Goal: Task Accomplishment & Management: Manage account settings

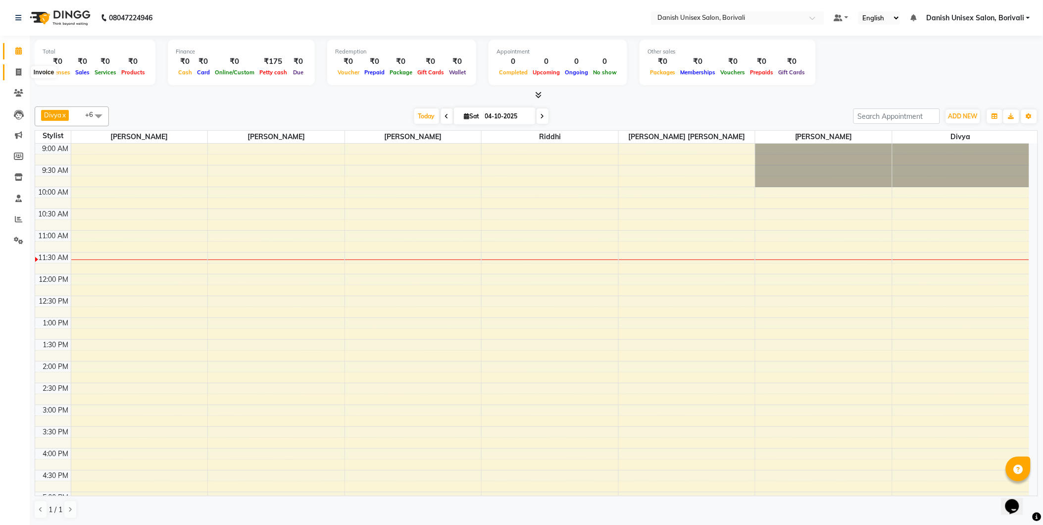
click at [18, 70] on icon at bounding box center [18, 71] width 5 height 7
select select "service"
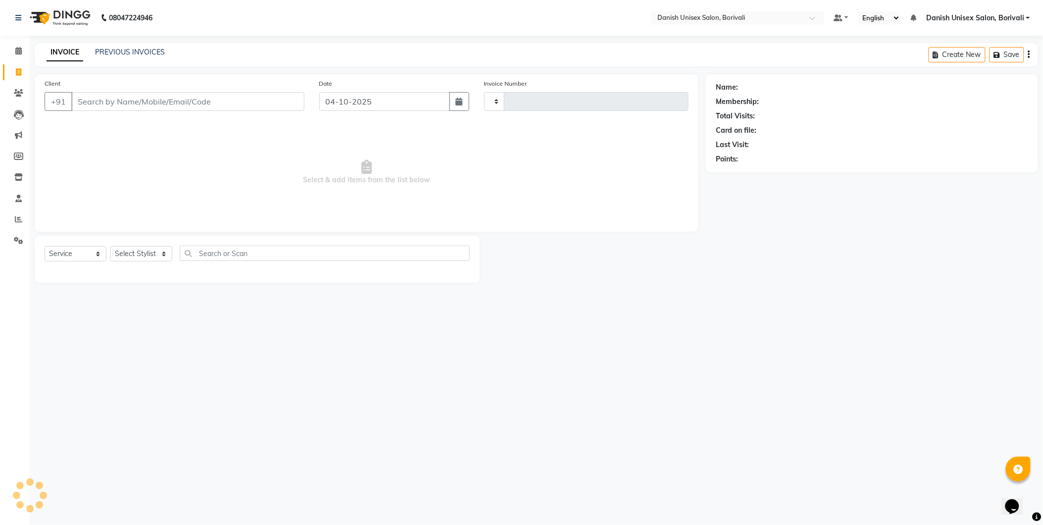
type input "2751"
select select "7068"
click at [115, 107] on input "Client" at bounding box center [188, 101] width 235 height 19
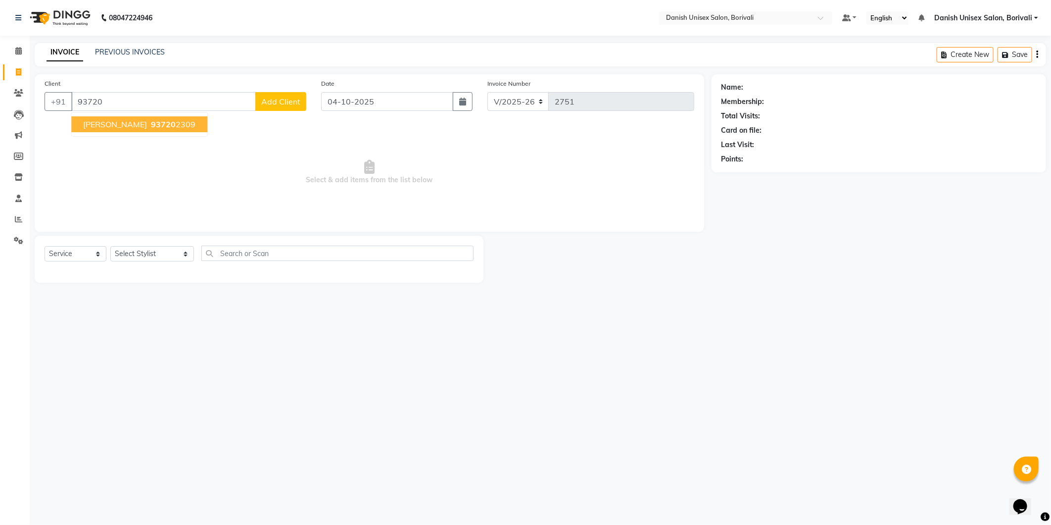
click at [151, 126] on span "93720" at bounding box center [163, 124] width 25 height 10
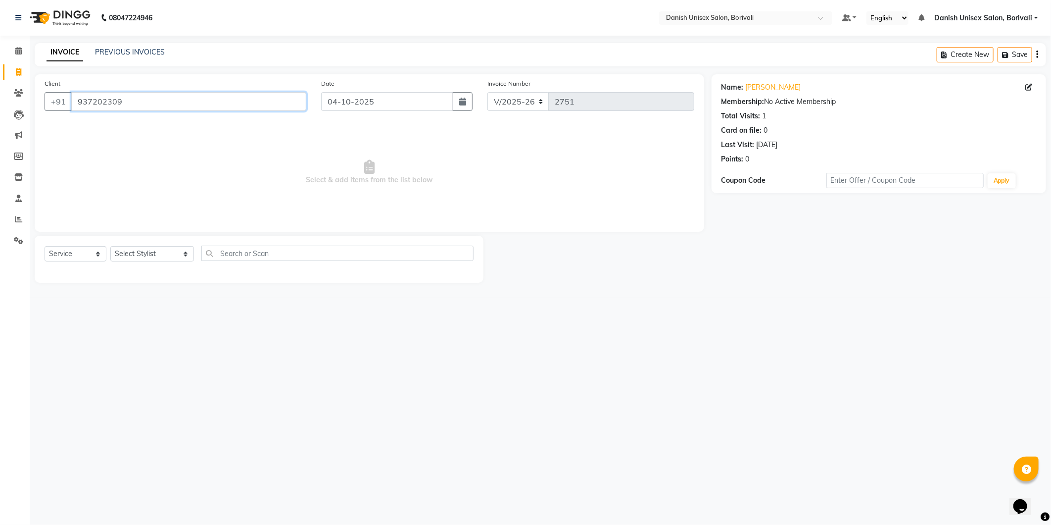
click at [138, 108] on input "937202309" at bounding box center [188, 101] width 235 height 19
type input "9372098465"
click at [172, 256] on select "Select Stylist [PERSON_NAME] Bheem [PERSON_NAME] Danish Unisex Salon, [PERSON_N…" at bounding box center [152, 253] width 84 height 15
select select "91975"
click at [110, 246] on select "Select Stylist [PERSON_NAME] Bheem [PERSON_NAME] Danish Unisex Salon, [PERSON_N…" at bounding box center [152, 253] width 84 height 15
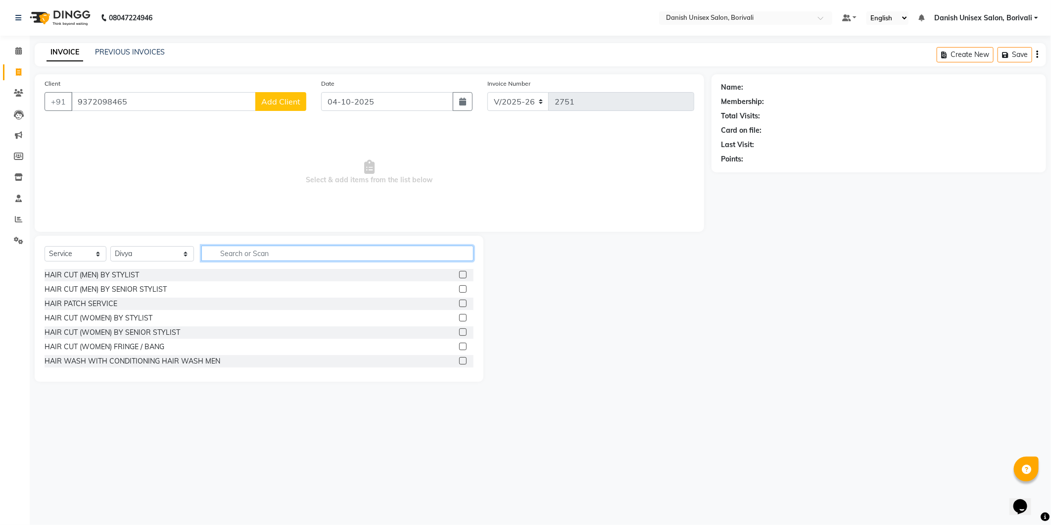
click at [236, 251] on input "text" at bounding box center [337, 252] width 272 height 15
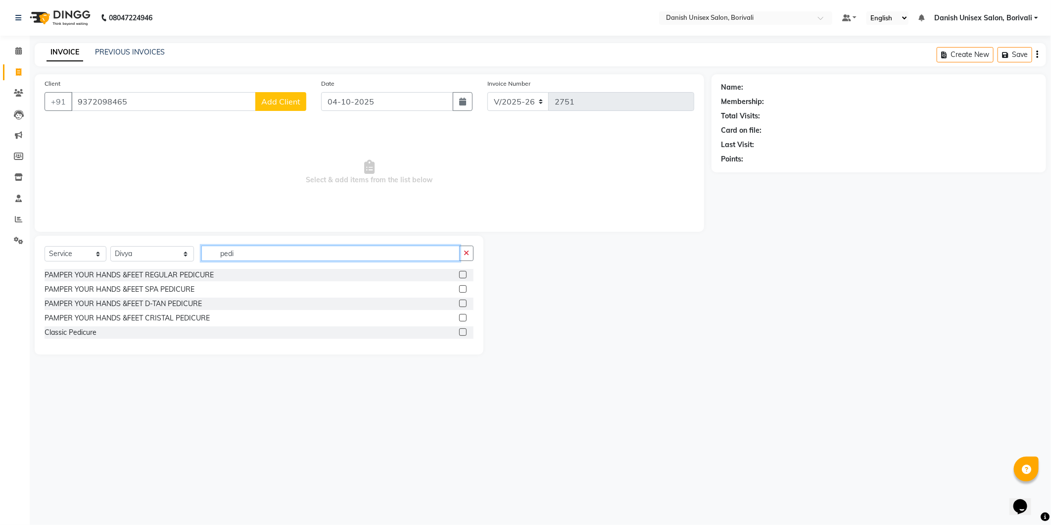
type input "pedi"
click at [438, 319] on div "PAMPER YOUR HANDS &FEET CRISTAL PEDICURE" at bounding box center [259, 318] width 429 height 12
click at [464, 274] on label at bounding box center [462, 274] width 7 height 7
click at [464, 274] on input "checkbox" at bounding box center [462, 275] width 6 height 6
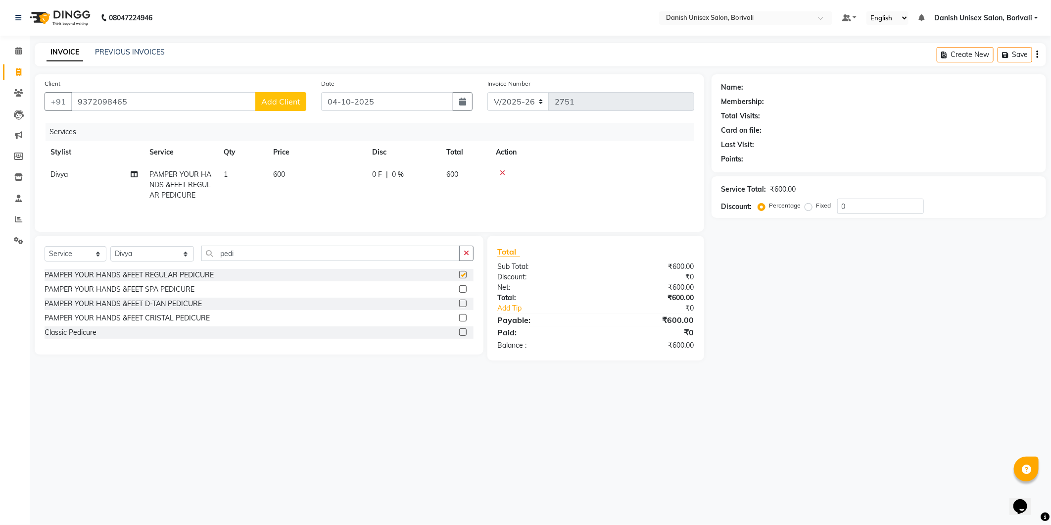
checkbox input "false"
click at [293, 106] on span "Add Client" at bounding box center [280, 102] width 39 height 10
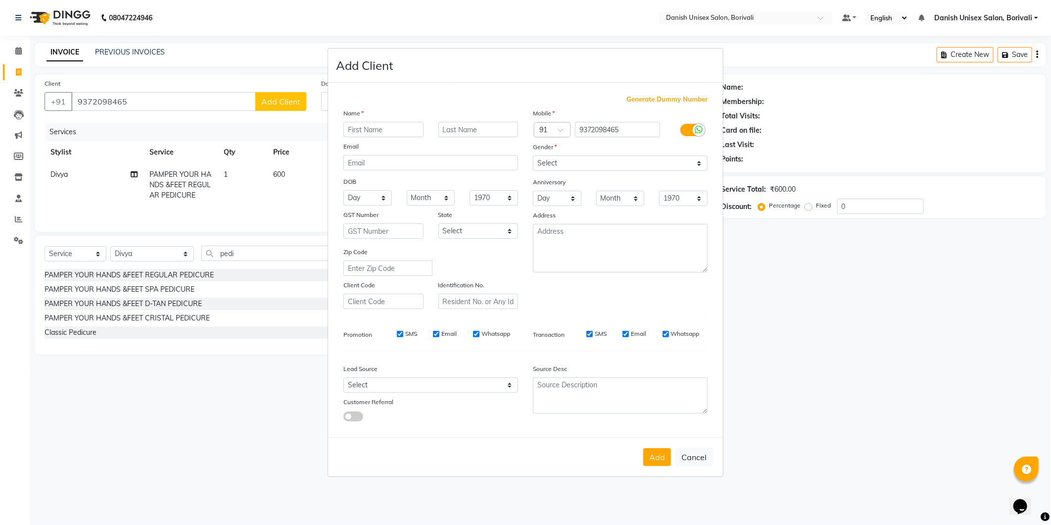
click at [401, 127] on input "text" at bounding box center [383, 129] width 80 height 15
type input "J"
click at [695, 456] on button "Cancel" at bounding box center [694, 456] width 38 height 19
select select
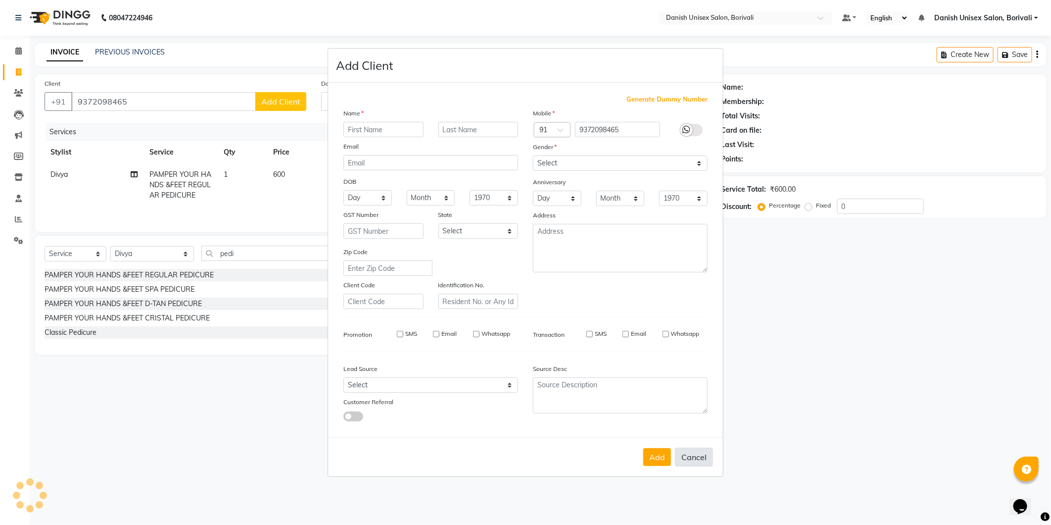
select select
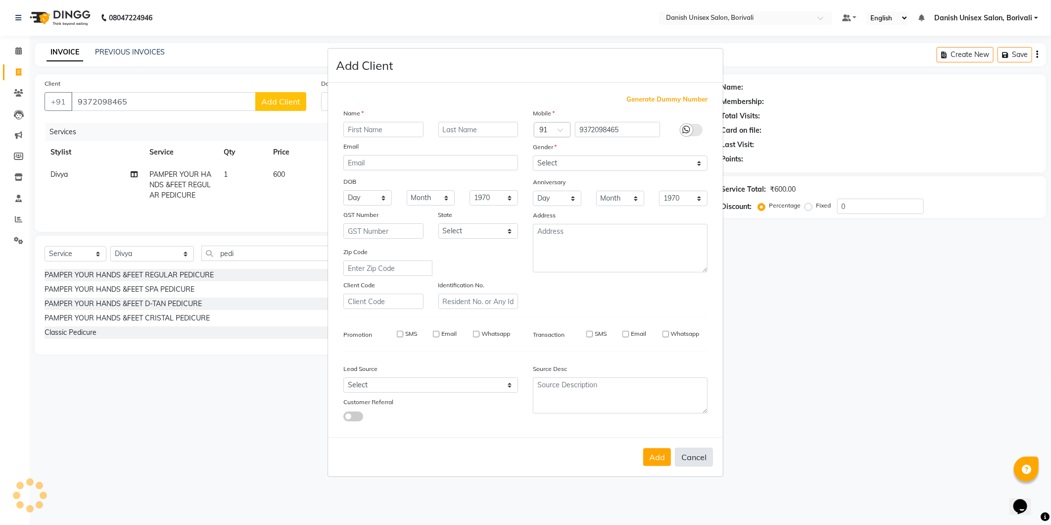
checkbox input "false"
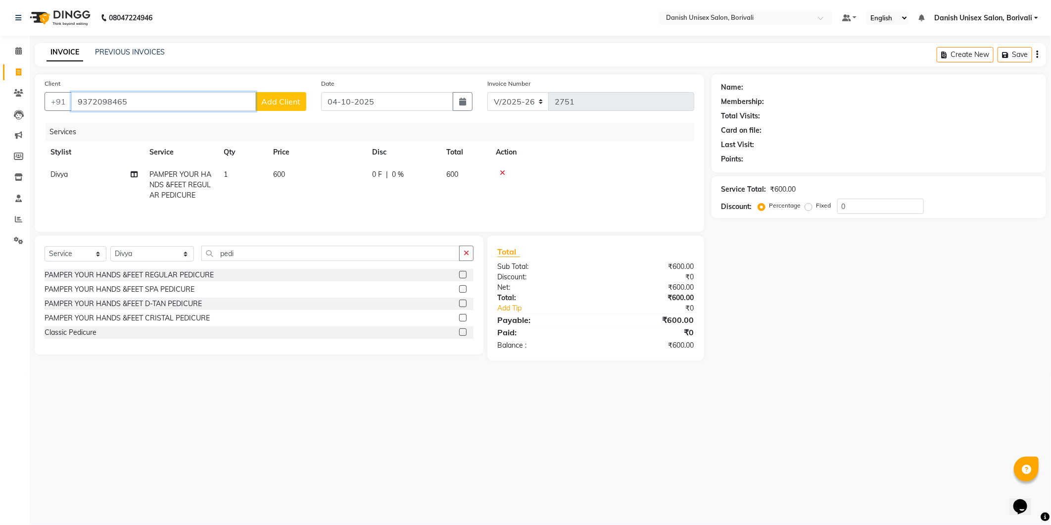
click at [213, 108] on input "9372098465" at bounding box center [163, 101] width 185 height 19
type input "9"
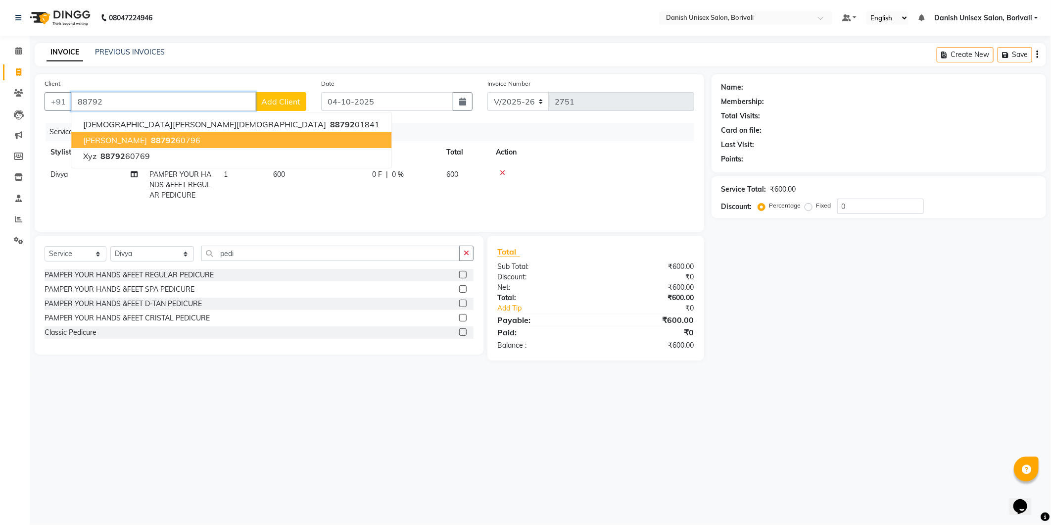
click at [139, 132] on button "[PERSON_NAME] 88792 60796" at bounding box center [231, 140] width 320 height 16
type input "8879260796"
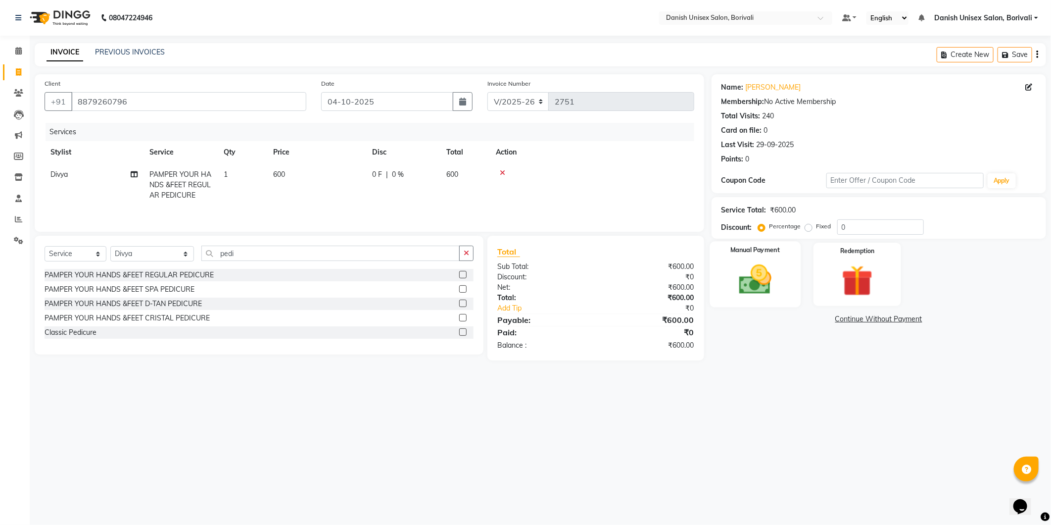
click at [753, 290] on img at bounding box center [755, 280] width 53 height 38
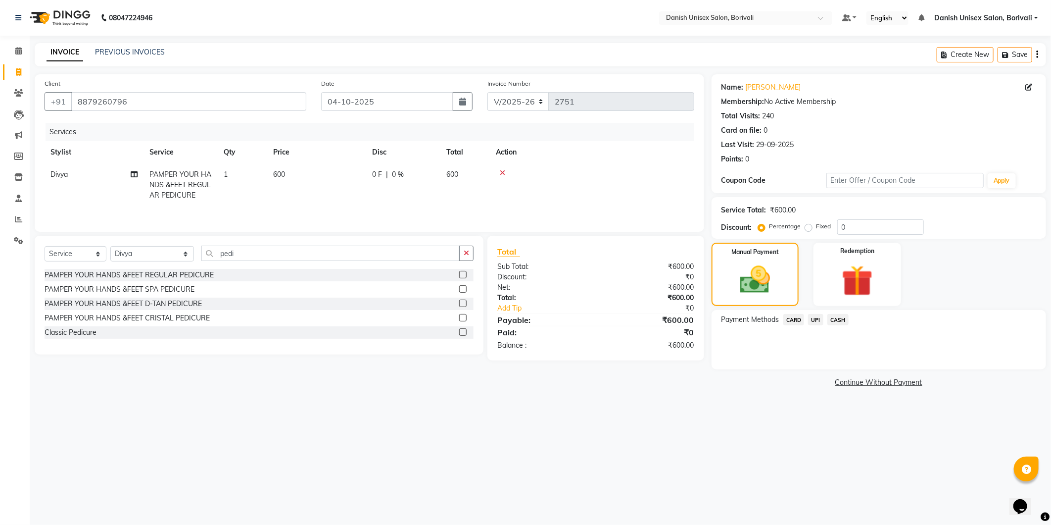
click at [839, 322] on span "CASH" at bounding box center [837, 319] width 21 height 11
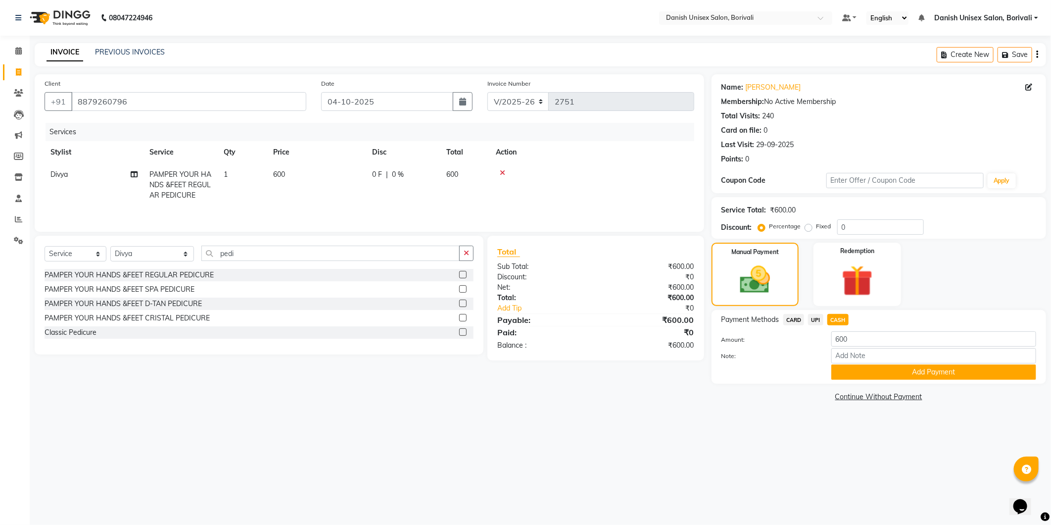
click at [907, 385] on div "Name: [PERSON_NAME] Membership: No Active Membership Total Visits: 240 Card on …" at bounding box center [883, 239] width 342 height 330
click at [897, 374] on button "Add Payment" at bounding box center [933, 371] width 205 height 15
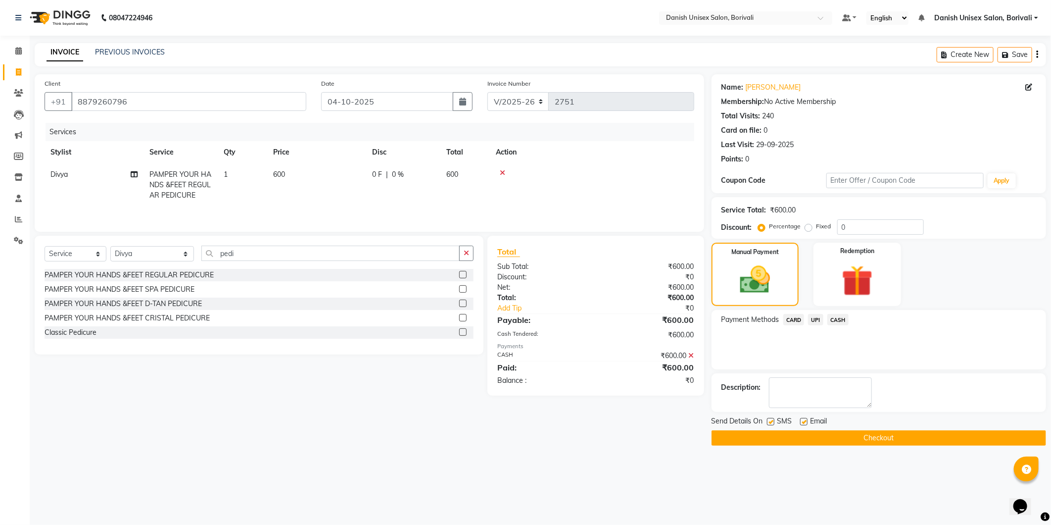
click at [886, 437] on button "Checkout" at bounding box center [879, 437] width 335 height 15
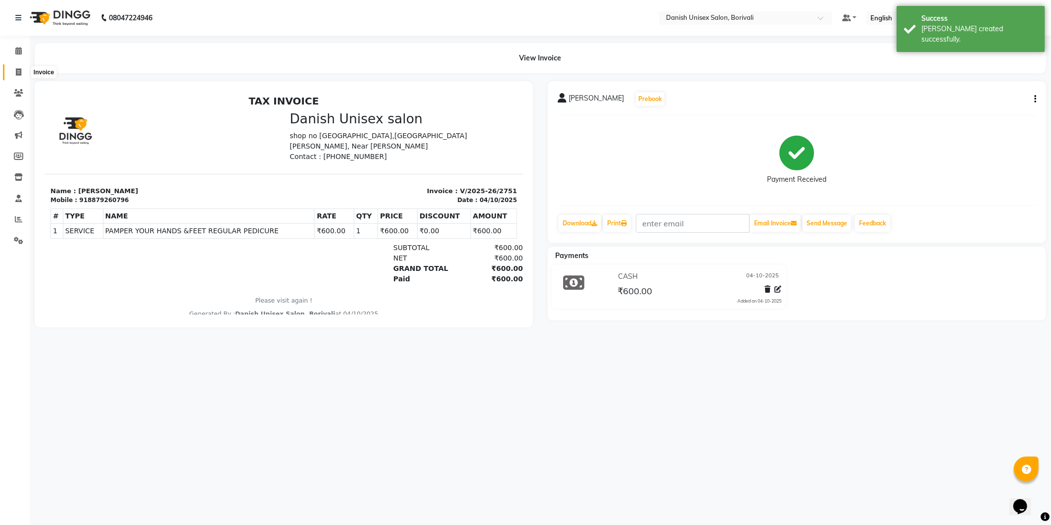
click at [20, 76] on span at bounding box center [18, 72] width 17 height 11
select select "7068"
select select "service"
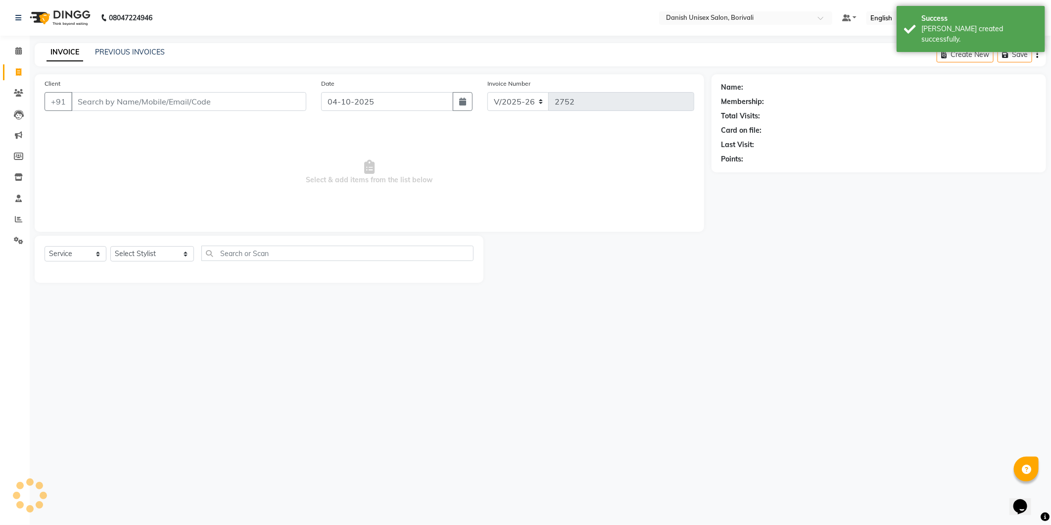
click at [148, 102] on input "Client" at bounding box center [188, 101] width 235 height 19
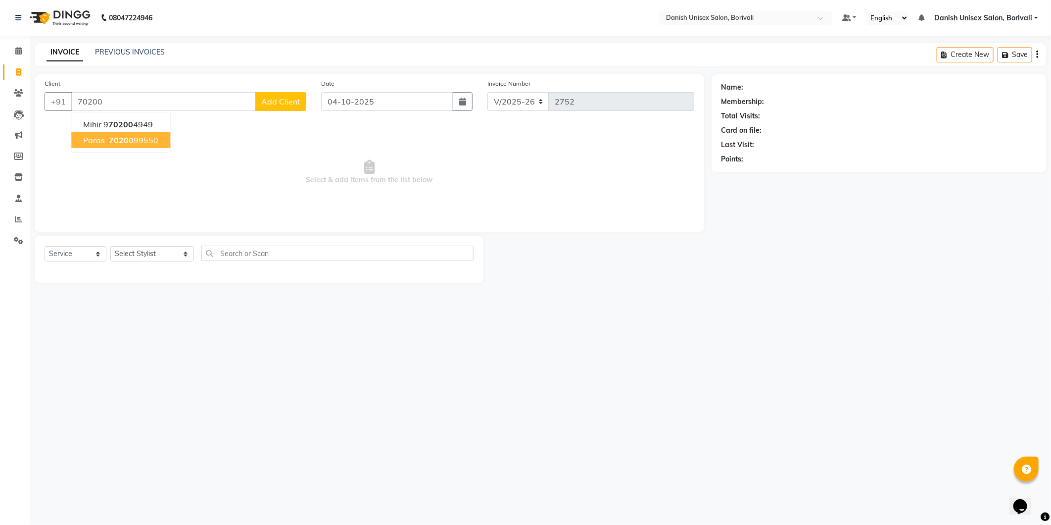
click at [133, 142] on ngb-highlight "70200 99550" at bounding box center [132, 140] width 51 height 10
type input "7020099550"
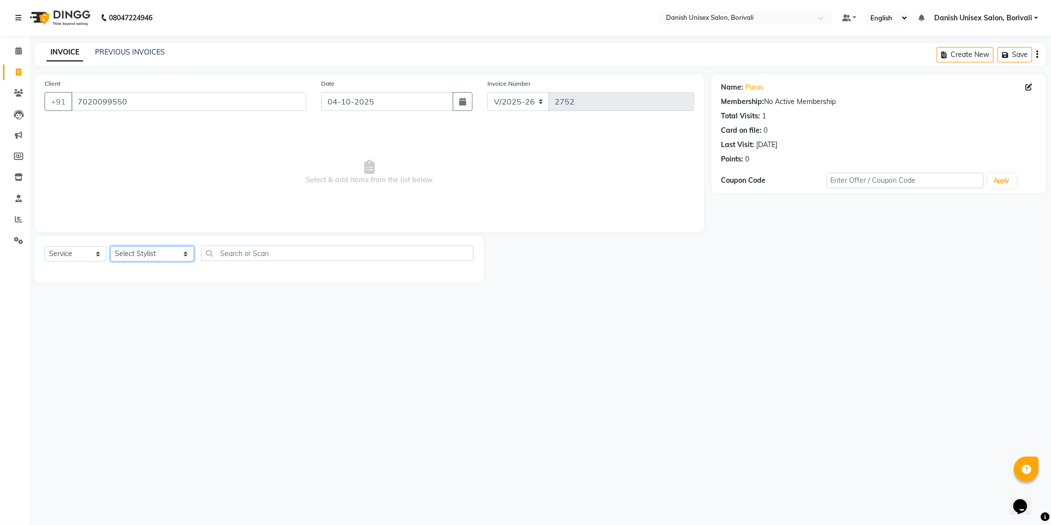
drag, startPoint x: 140, startPoint y: 251, endPoint x: 142, endPoint y: 260, distance: 9.0
click at [141, 253] on select "Select Stylist [PERSON_NAME] Bheem [PERSON_NAME] Danish Unisex Salon, [PERSON_N…" at bounding box center [152, 253] width 84 height 15
select select "59097"
click at [110, 246] on select "Select Stylist [PERSON_NAME] Bheem [PERSON_NAME] Danish Unisex Salon, [PERSON_N…" at bounding box center [152, 253] width 84 height 15
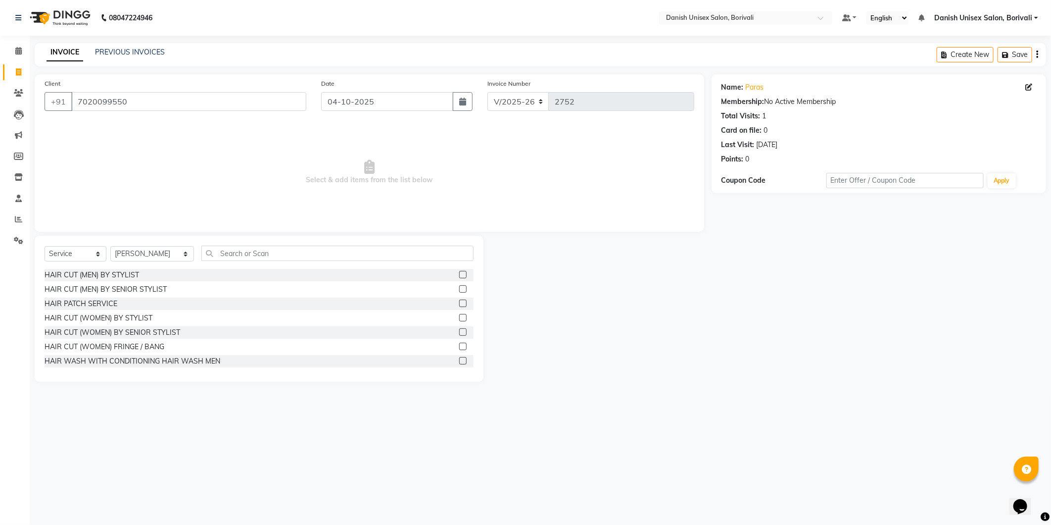
click at [459, 274] on label at bounding box center [462, 274] width 7 height 7
click at [459, 274] on input "checkbox" at bounding box center [462, 275] width 6 height 6
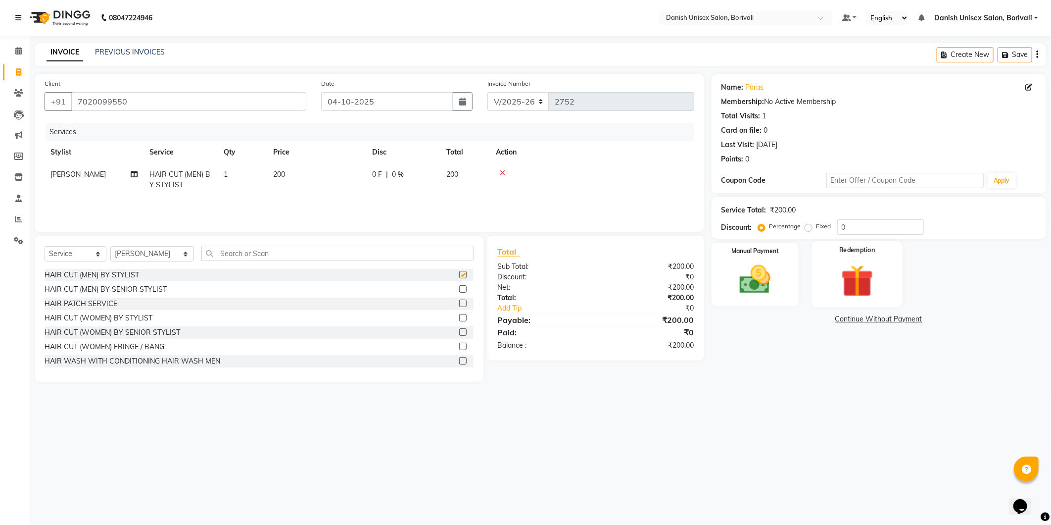
checkbox input "false"
click at [774, 279] on img at bounding box center [755, 280] width 53 height 38
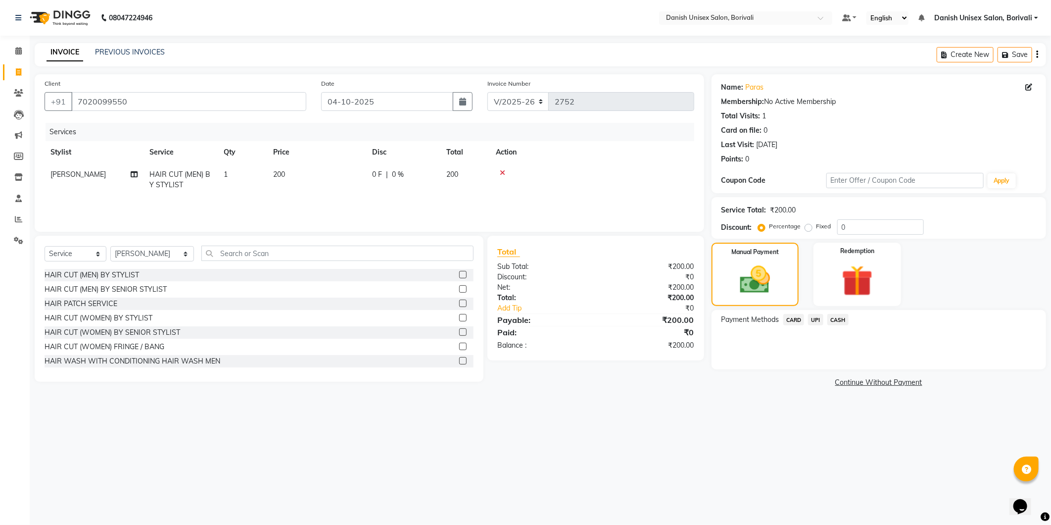
click at [811, 320] on span "UPI" at bounding box center [815, 319] width 15 height 11
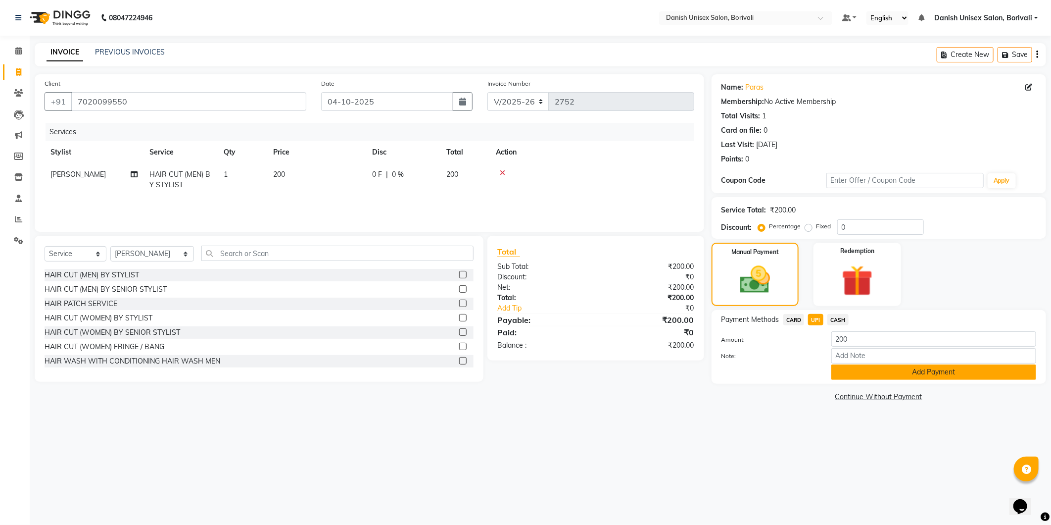
click at [876, 374] on button "Add Payment" at bounding box center [933, 371] width 205 height 15
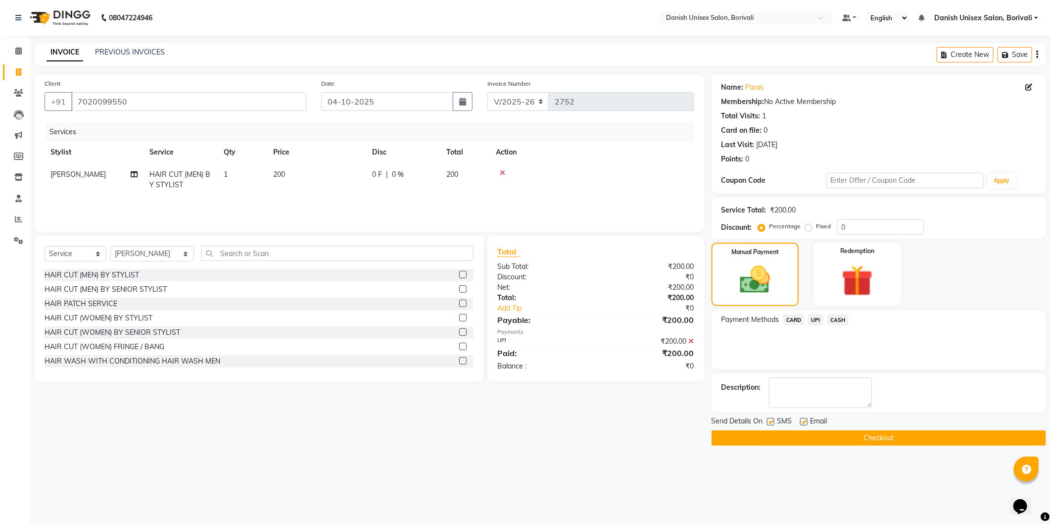
click at [878, 436] on button "Checkout" at bounding box center [879, 437] width 335 height 15
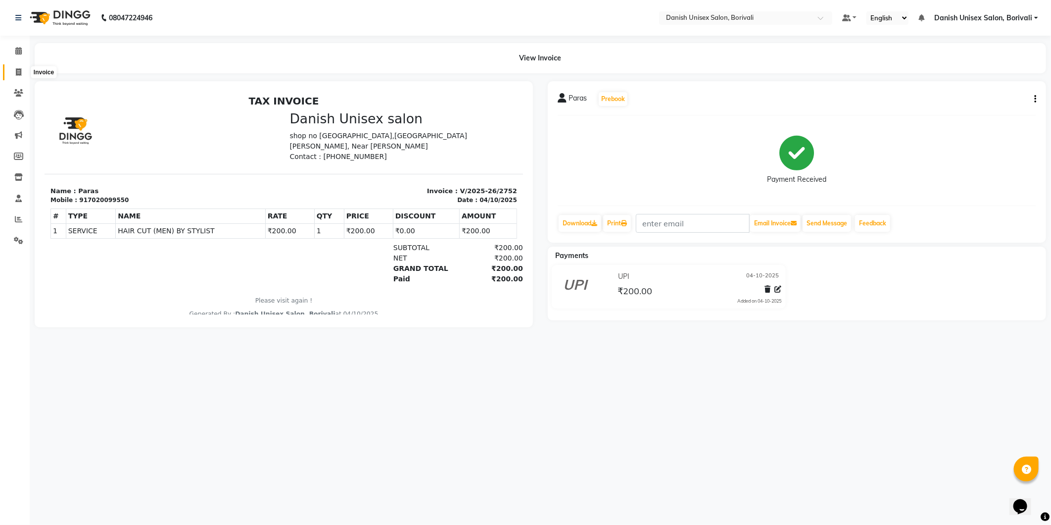
click at [13, 69] on span at bounding box center [18, 72] width 17 height 11
select select "7068"
select select "service"
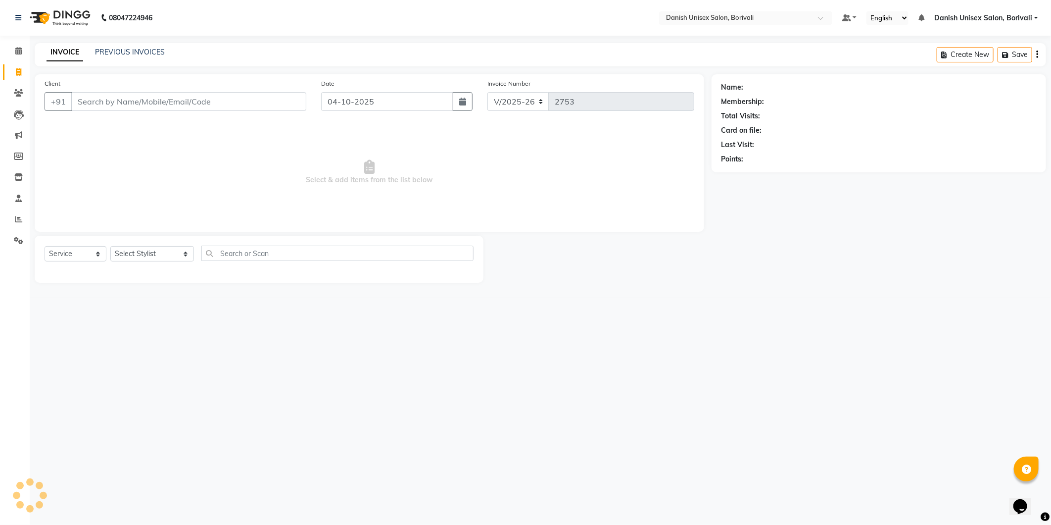
click at [241, 112] on div "Client +91" at bounding box center [175, 98] width 277 height 41
click at [292, 101] on input "Client" at bounding box center [188, 101] width 235 height 19
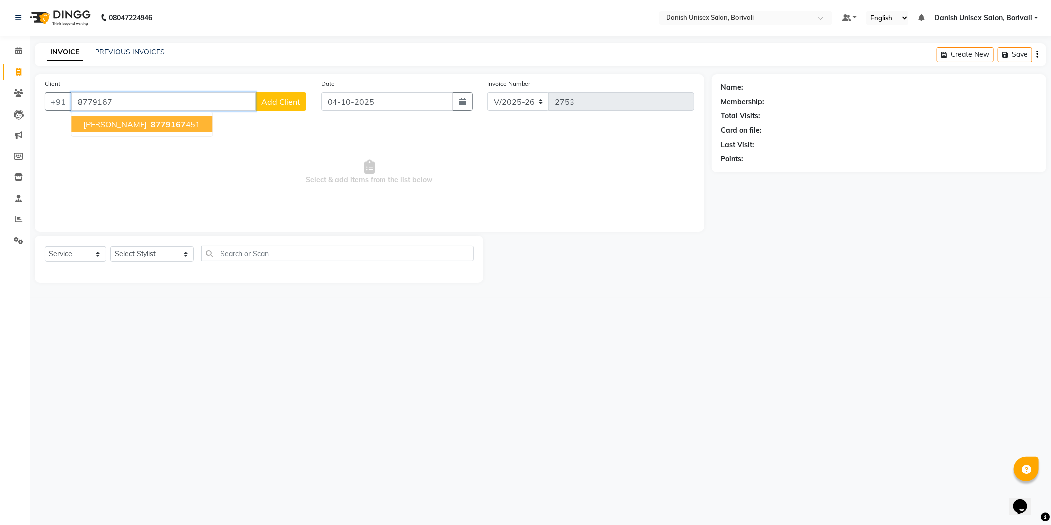
click at [151, 127] on span "8779167" at bounding box center [168, 124] width 35 height 10
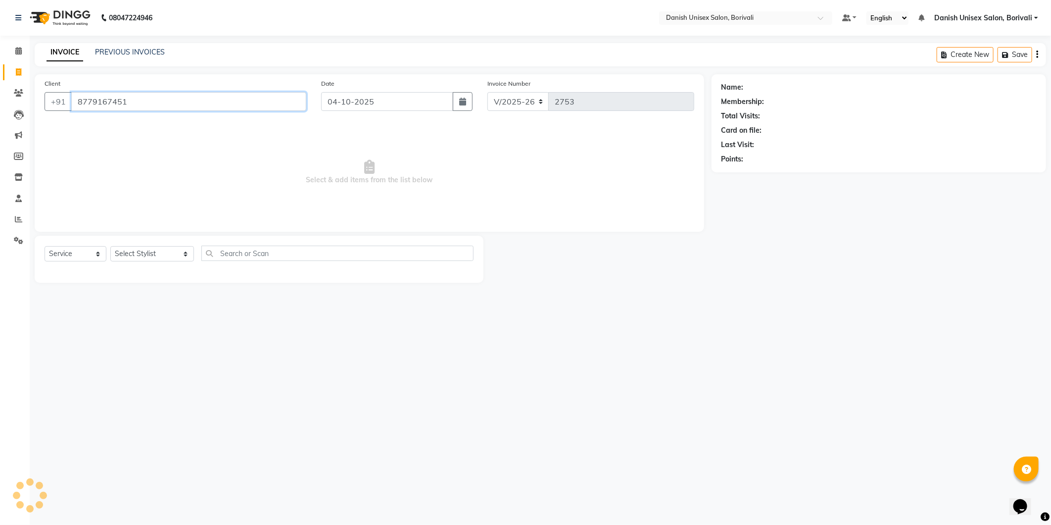
type input "8779167451"
click at [127, 260] on select "Select Stylist [PERSON_NAME] Bheem [PERSON_NAME] Danish Unisex Salon, [PERSON_N…" at bounding box center [152, 253] width 84 height 15
select select "93636"
click at [110, 246] on select "Select Stylist [PERSON_NAME] Bheem [PERSON_NAME] Danish Unisex Salon, [PERSON_N…" at bounding box center [152, 253] width 84 height 15
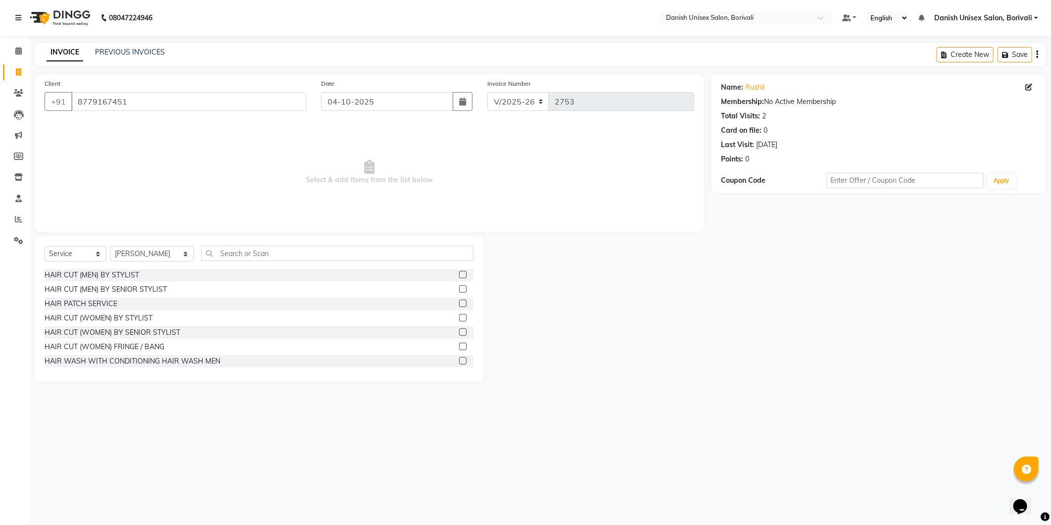
click at [459, 274] on label at bounding box center [462, 274] width 7 height 7
click at [459, 274] on input "checkbox" at bounding box center [462, 275] width 6 height 6
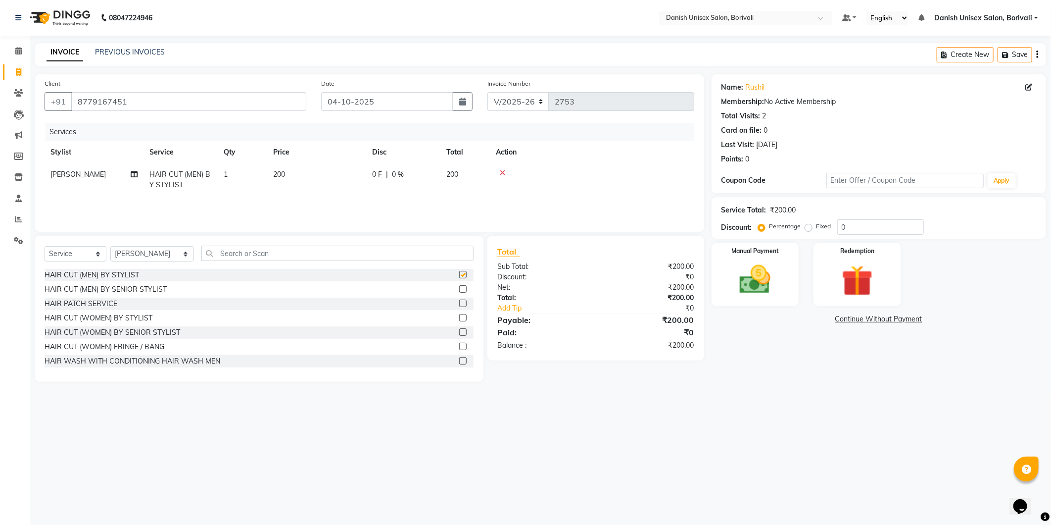
checkbox input "false"
click at [751, 293] on img at bounding box center [755, 280] width 53 height 38
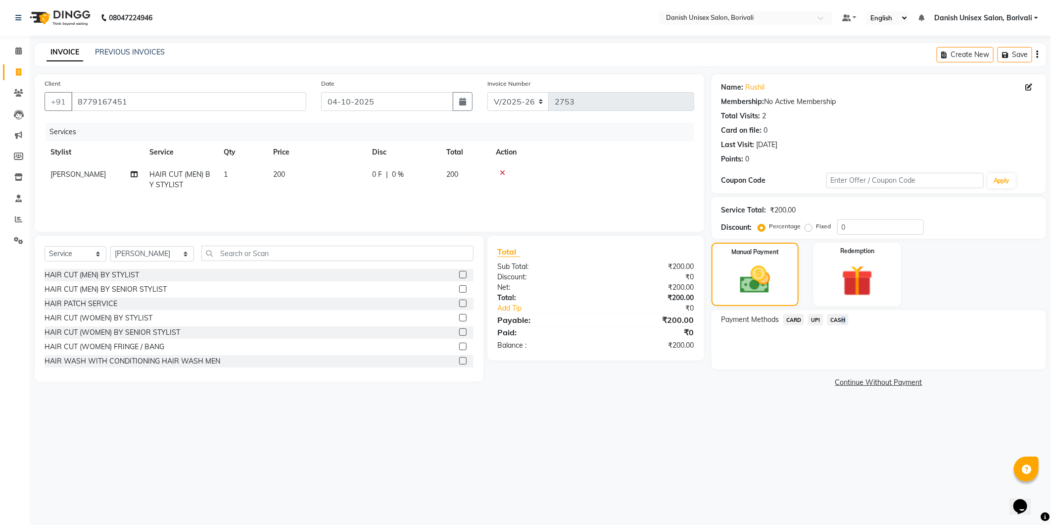
click at [840, 320] on span "CASH" at bounding box center [837, 319] width 21 height 11
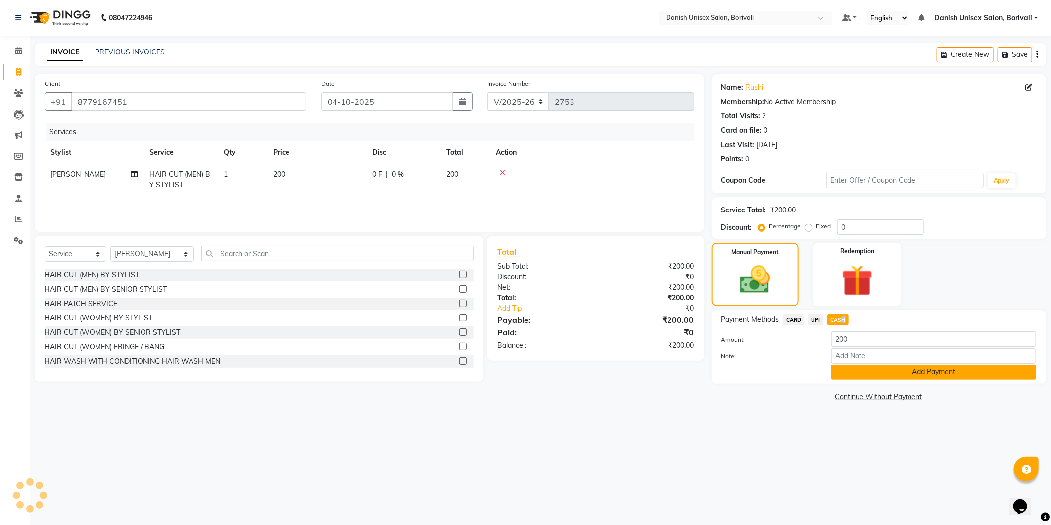
click at [838, 377] on button "Add Payment" at bounding box center [933, 371] width 205 height 15
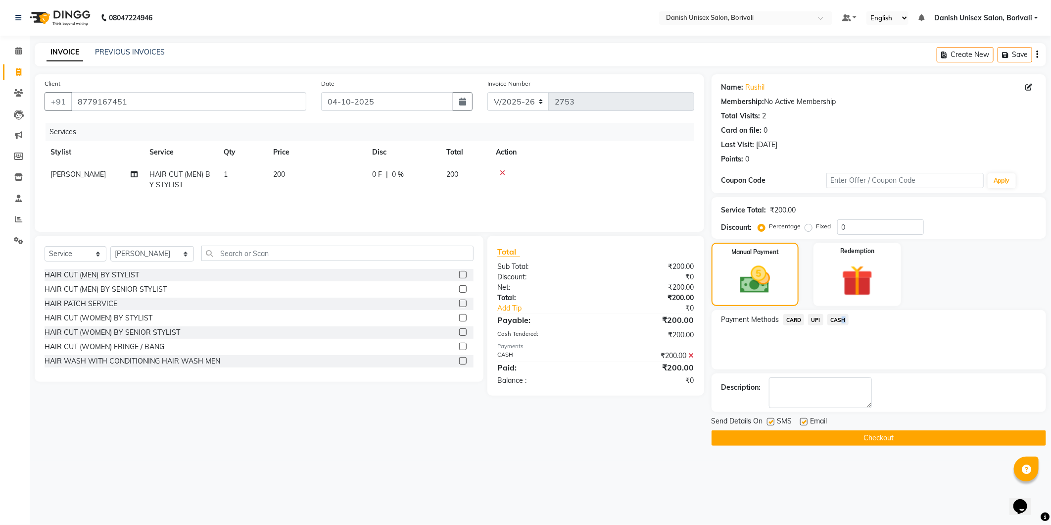
click at [814, 432] on button "Checkout" at bounding box center [879, 437] width 335 height 15
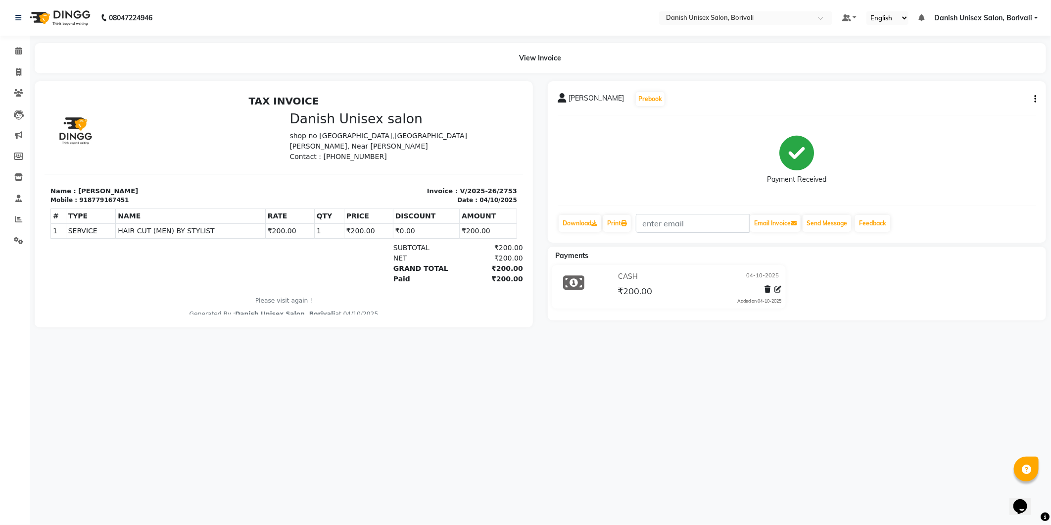
click at [792, 289] on div "CASH [DATE] ₹200.00 Added on [DATE]" at bounding box center [668, 289] width 257 height 48
click at [12, 218] on span at bounding box center [18, 219] width 17 height 11
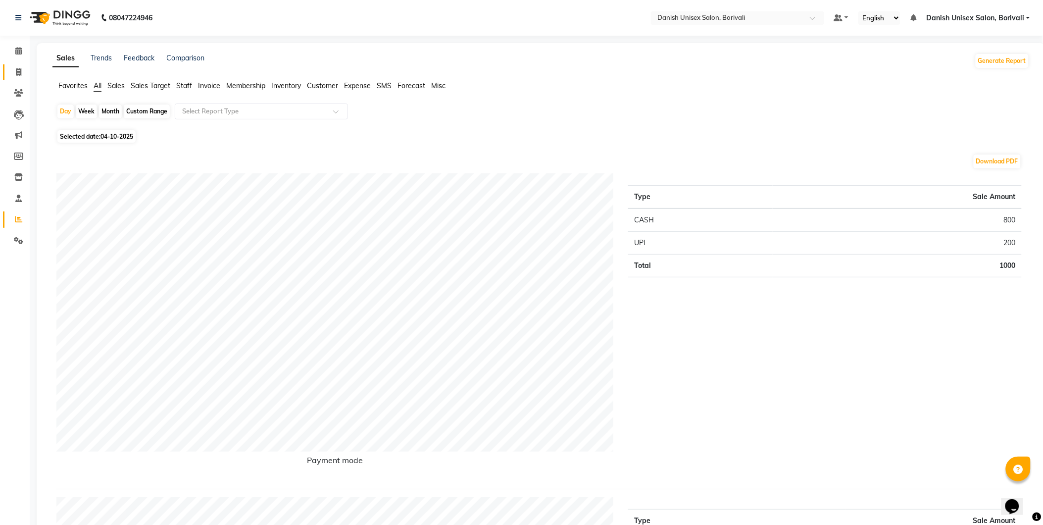
click at [22, 66] on link "Invoice" at bounding box center [15, 72] width 24 height 16
select select "7068"
select select "service"
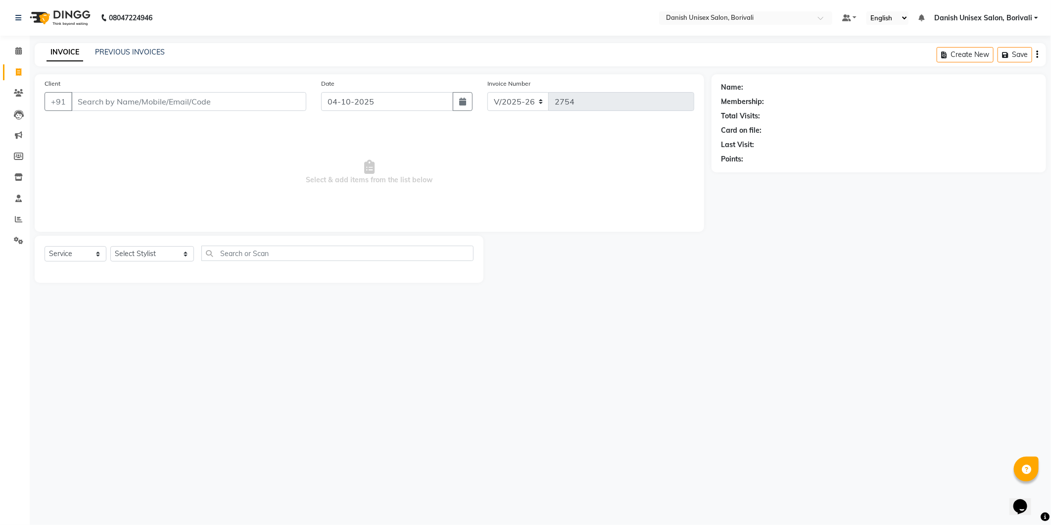
drag, startPoint x: 384, startPoint y: 203, endPoint x: 419, endPoint y: 290, distance: 93.9
click at [419, 290] on main "INVOICE PREVIOUS INVOICES Create New Save Client +91 Date [DATE] Invoice Number…" at bounding box center [540, 170] width 1021 height 254
drag, startPoint x: 425, startPoint y: 298, endPoint x: 1053, endPoint y: 552, distance: 677.4
click at [1042, 524] on html "08047224946 Select Location × Danish Unisex Salon, Borivali Default Panel My Pa…" at bounding box center [525, 262] width 1051 height 525
click at [192, 100] on input "Client" at bounding box center [188, 101] width 235 height 19
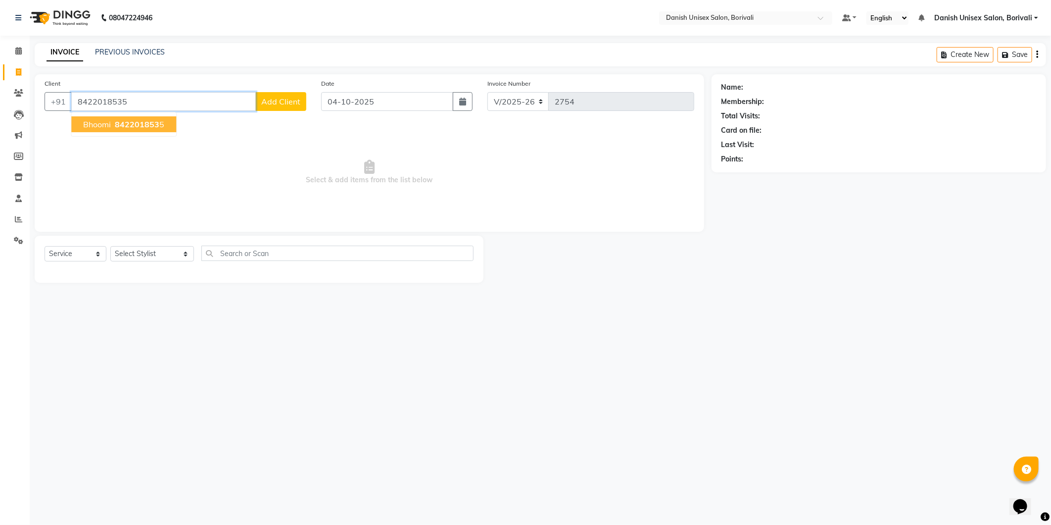
type input "8422018535"
click at [160, 129] on button "Bhoomi 842201853 5" at bounding box center [123, 124] width 105 height 16
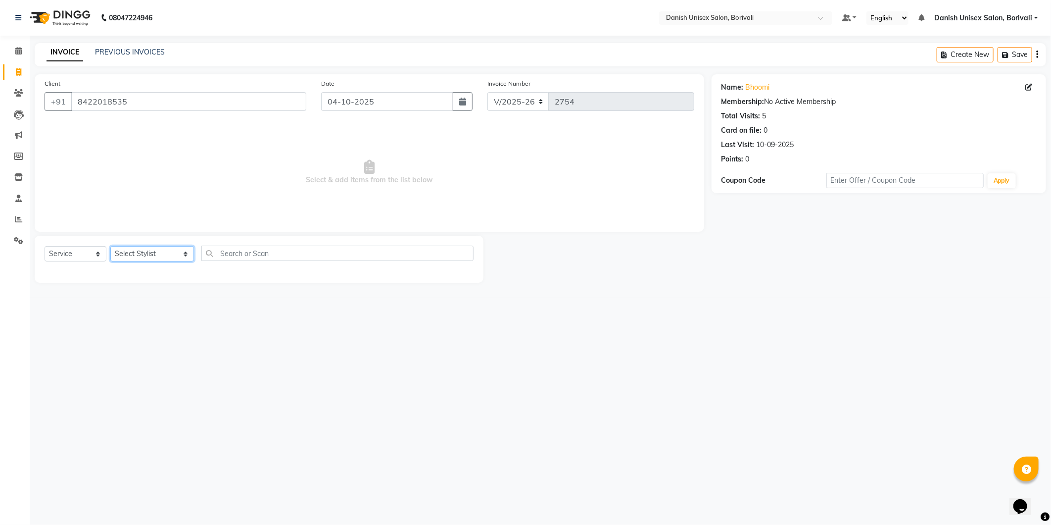
click at [179, 255] on select "Select Stylist [PERSON_NAME] Bheem [PERSON_NAME] Danish Unisex Salon, [PERSON_N…" at bounding box center [152, 253] width 84 height 15
select select "91975"
click at [110, 246] on select "Select Stylist [PERSON_NAME] Bheem [PERSON_NAME] Danish Unisex Salon, [PERSON_N…" at bounding box center [152, 253] width 84 height 15
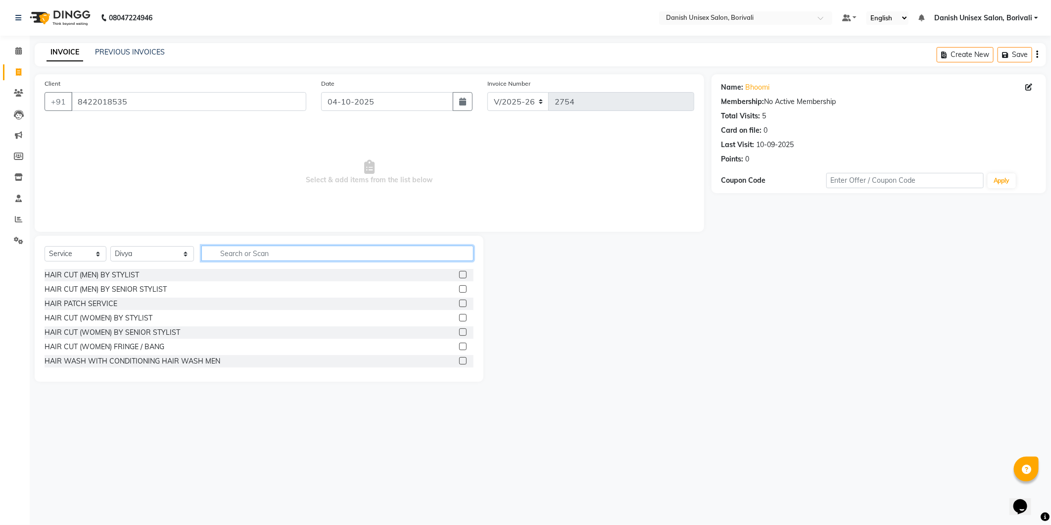
click at [238, 251] on input "text" at bounding box center [337, 252] width 272 height 15
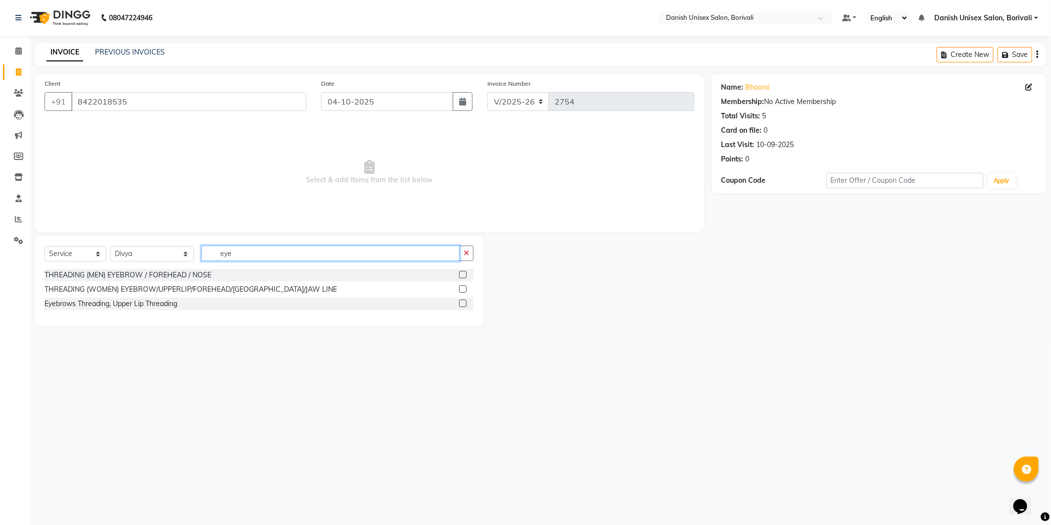
type input "eye"
click at [460, 290] on label at bounding box center [462, 288] width 7 height 7
click at [460, 290] on input "checkbox" at bounding box center [462, 289] width 6 height 6
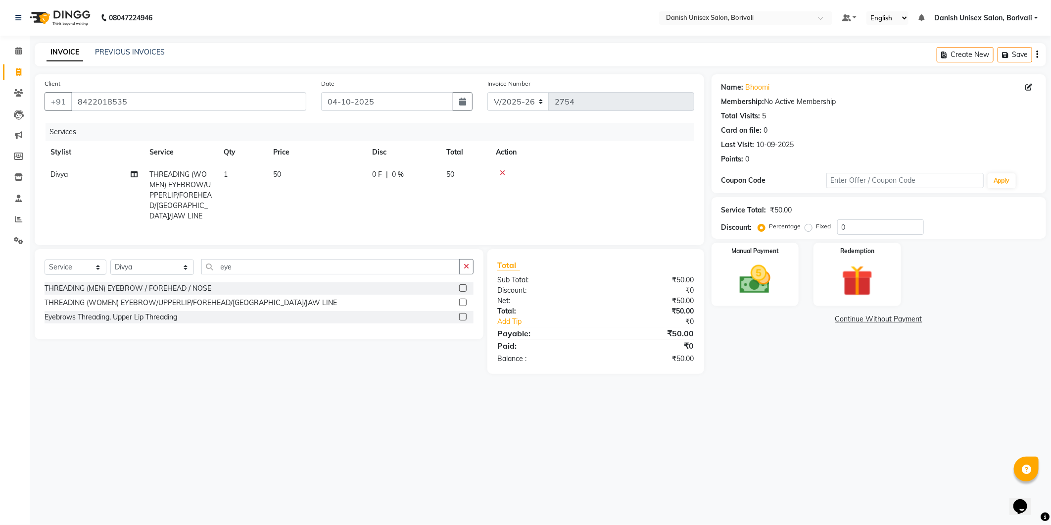
click at [460, 299] on label at bounding box center [462, 301] width 7 height 7
click at [460, 299] on input "checkbox" at bounding box center [462, 302] width 6 height 6
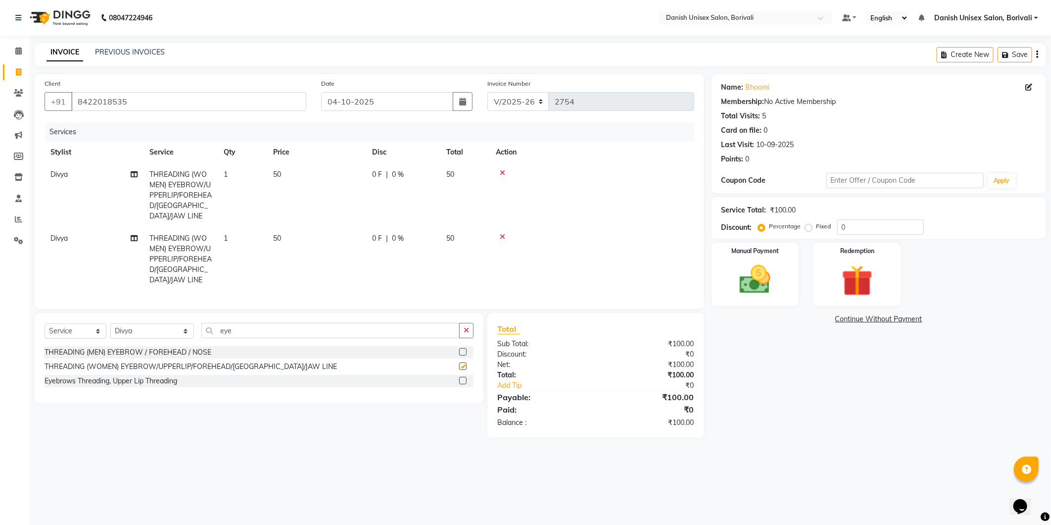
checkbox input "false"
click at [770, 286] on img at bounding box center [755, 280] width 53 height 38
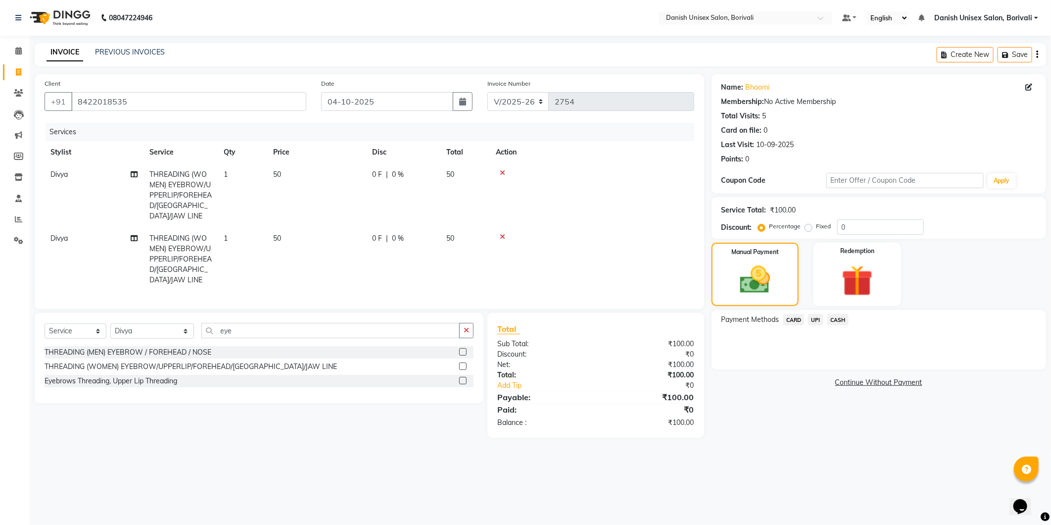
click at [818, 320] on span "UPI" at bounding box center [815, 319] width 15 height 11
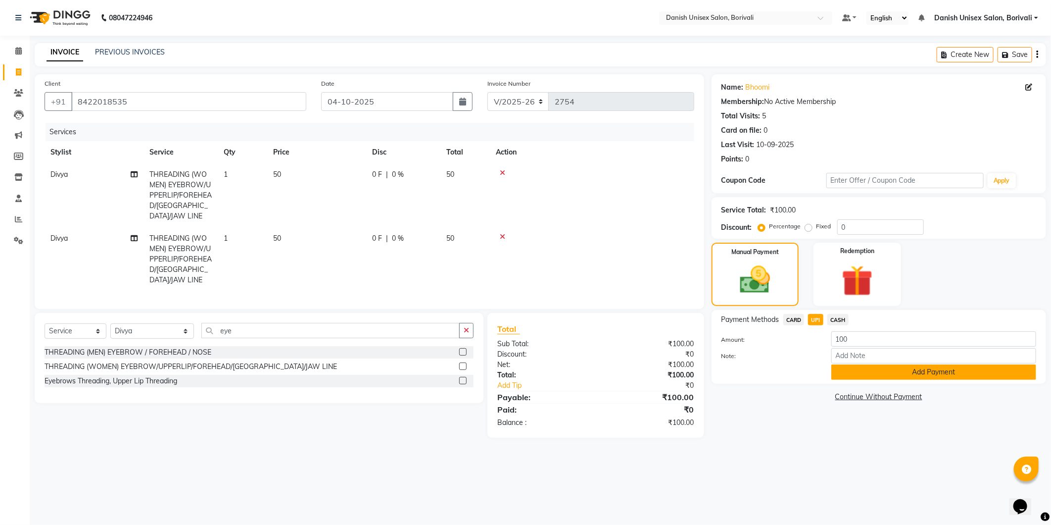
click at [850, 375] on button "Add Payment" at bounding box center [933, 371] width 205 height 15
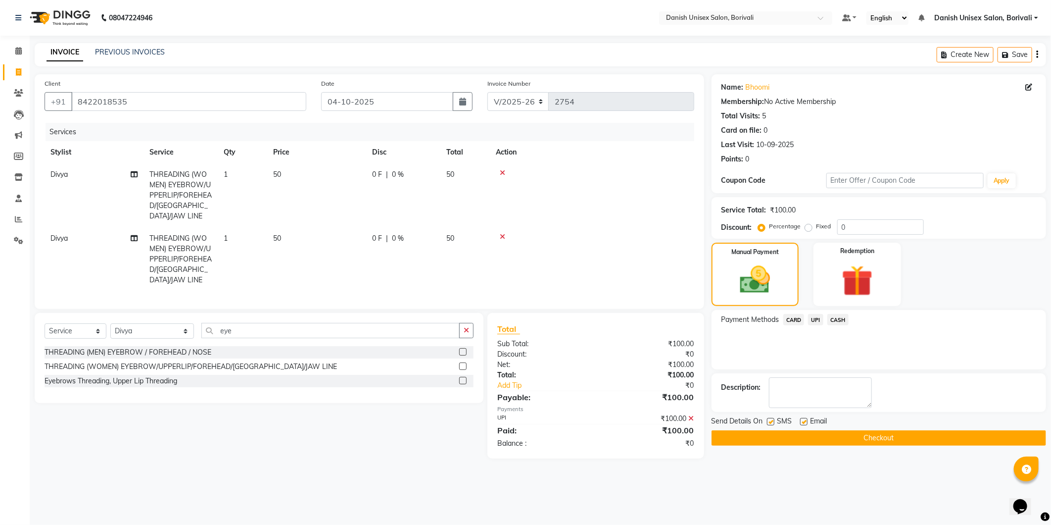
click at [833, 442] on button "Checkout" at bounding box center [879, 437] width 335 height 15
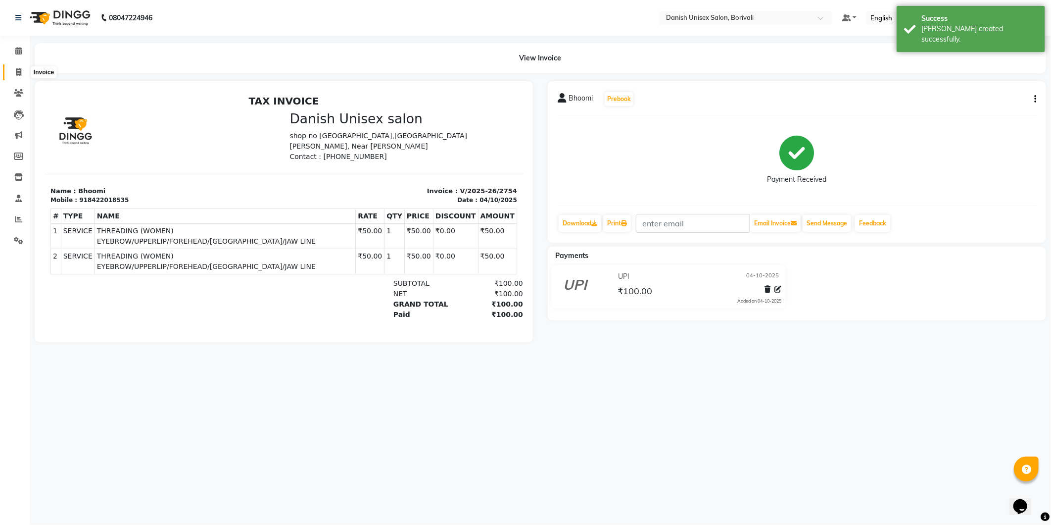
click at [21, 73] on span at bounding box center [18, 72] width 17 height 11
select select "service"
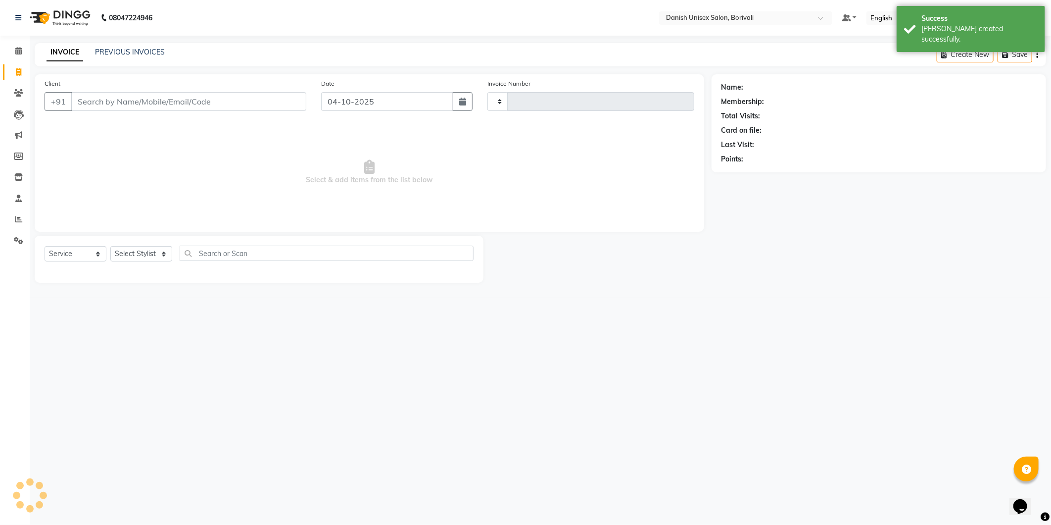
type input "2755"
select select "7068"
click at [20, 217] on icon at bounding box center [18, 218] width 7 height 7
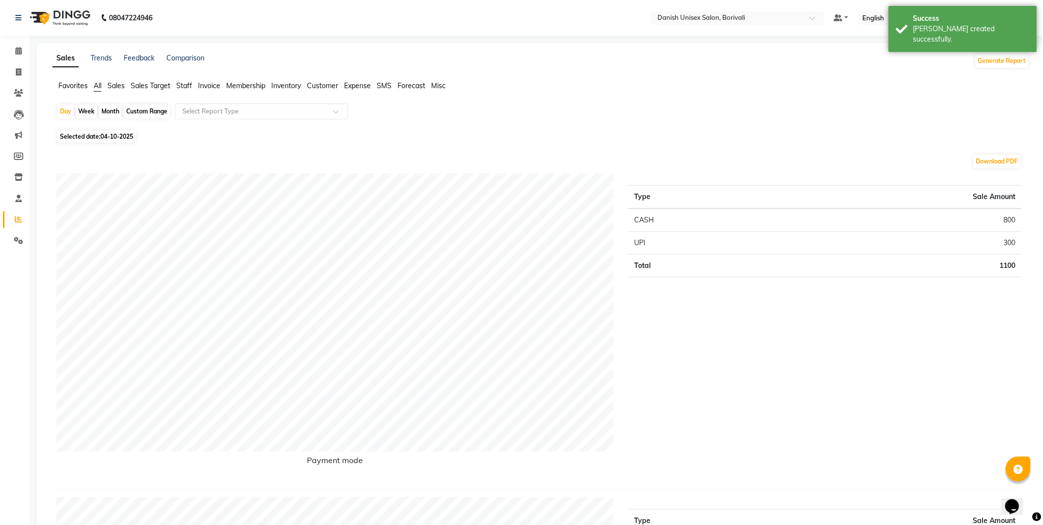
click at [105, 141] on span "Selected date: [DATE]" at bounding box center [96, 136] width 78 height 12
select select "10"
select select "2025"
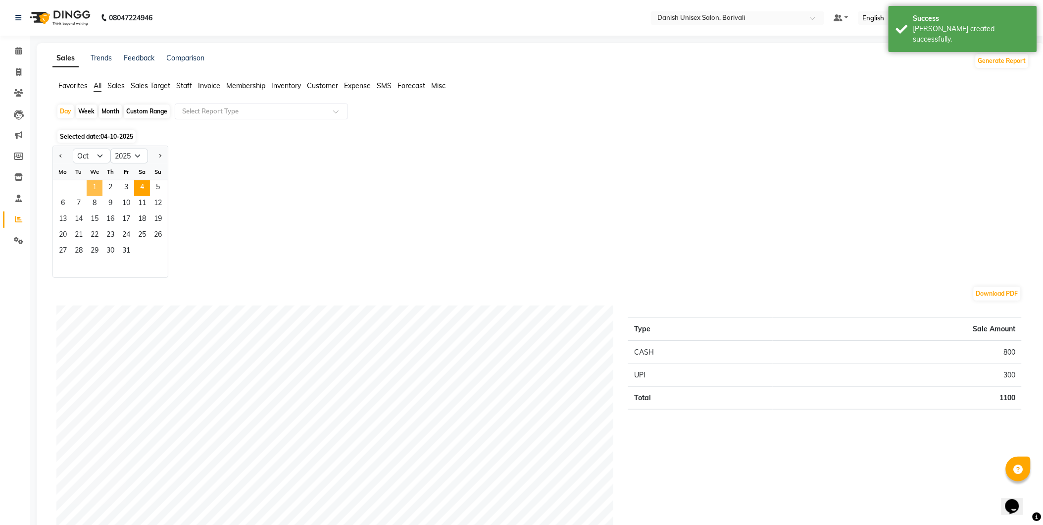
click at [90, 189] on span "1" at bounding box center [95, 188] width 16 height 16
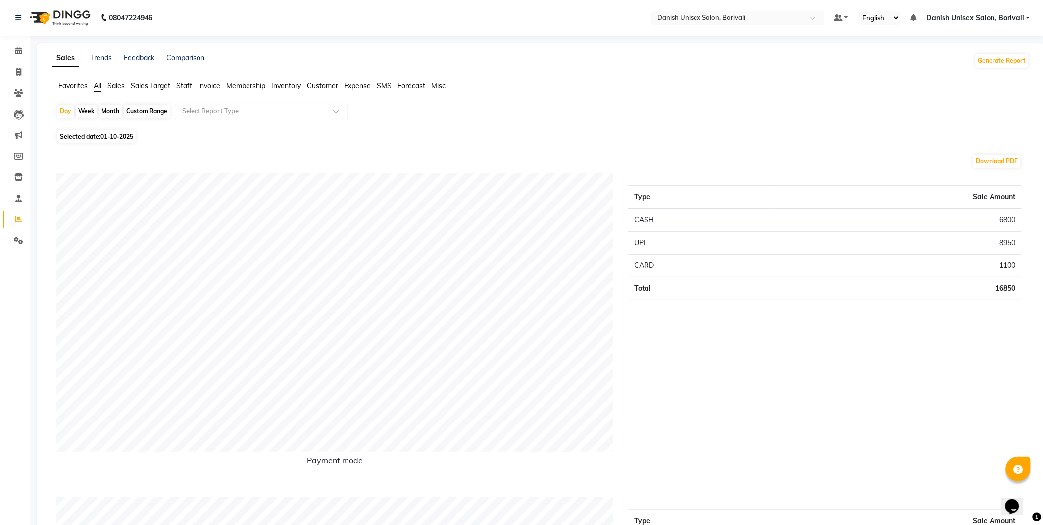
click at [109, 139] on span "01-10-2025" at bounding box center [116, 136] width 33 height 7
select select "10"
select select "2025"
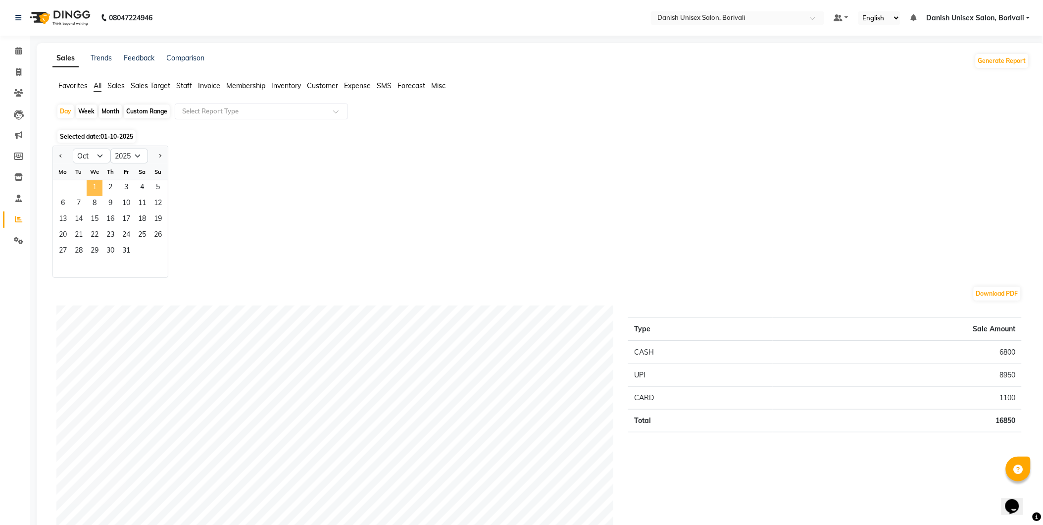
click at [99, 187] on span "1" at bounding box center [95, 188] width 16 height 16
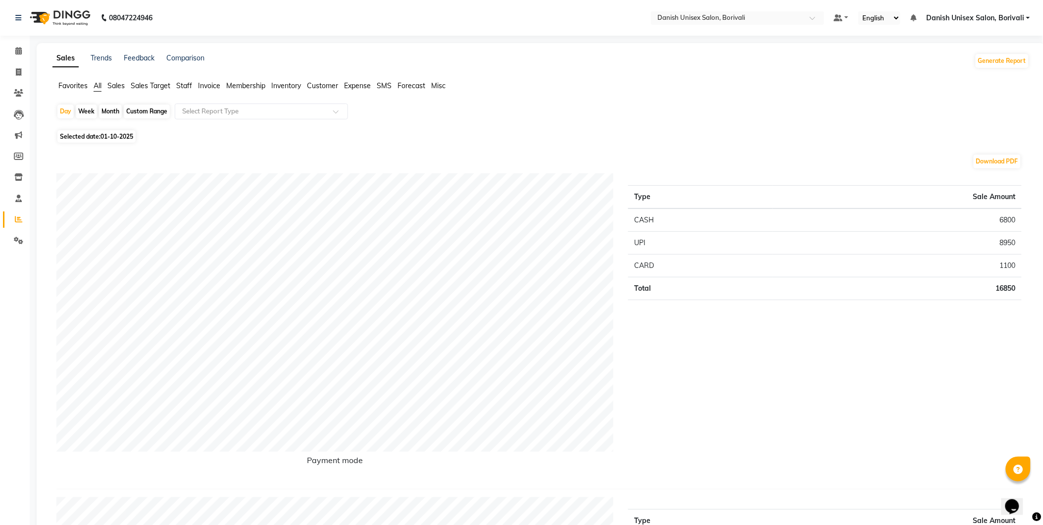
click at [110, 139] on span "01-10-2025" at bounding box center [116, 136] width 33 height 7
select select "10"
select select "2025"
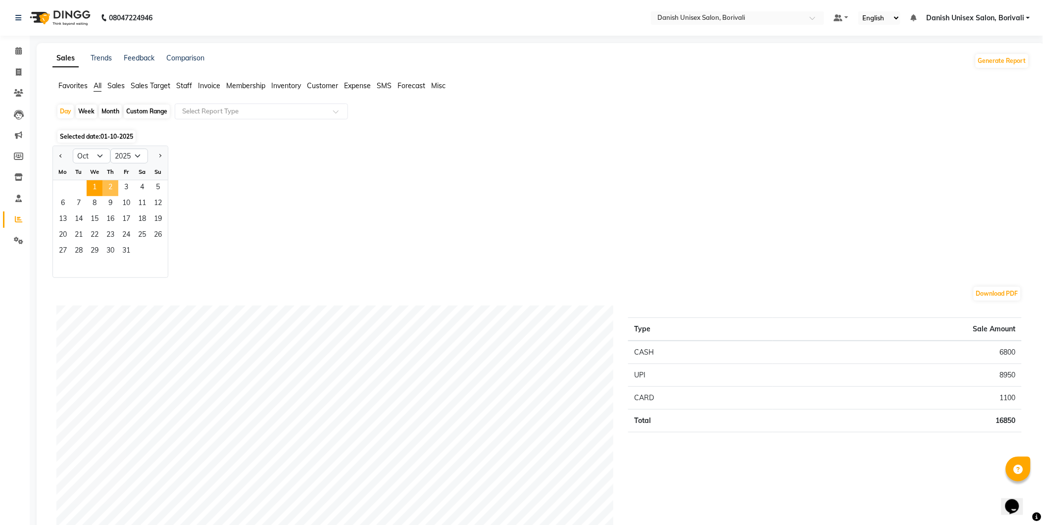
click at [115, 189] on span "2" at bounding box center [110, 188] width 16 height 16
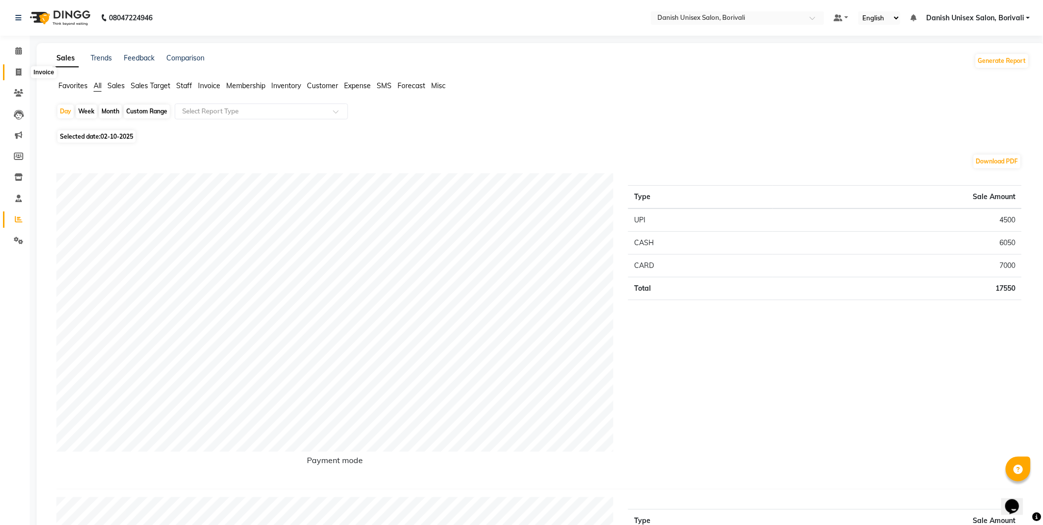
click at [16, 70] on icon at bounding box center [18, 71] width 5 height 7
select select "7068"
select select "service"
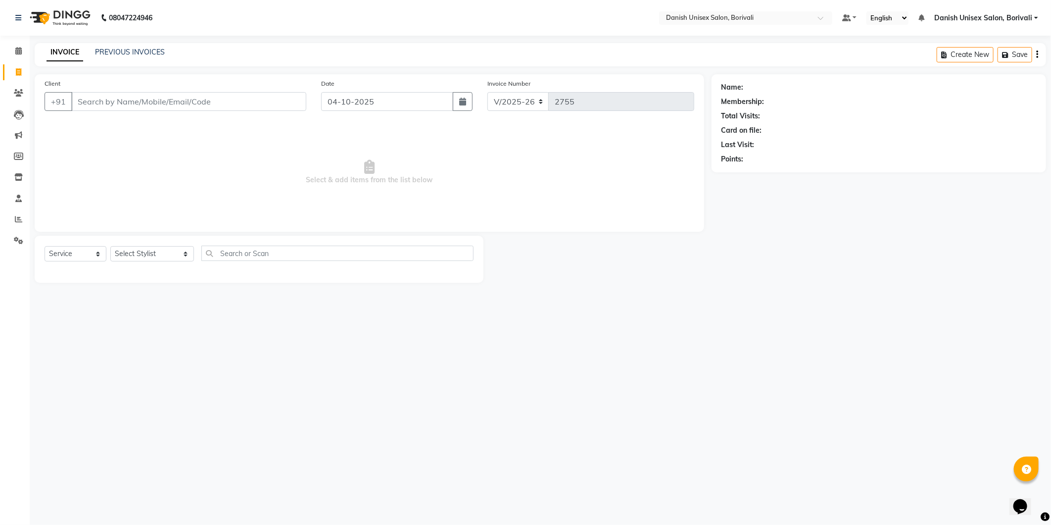
click at [129, 109] on input "Client" at bounding box center [188, 101] width 235 height 19
